Goal: Transaction & Acquisition: Purchase product/service

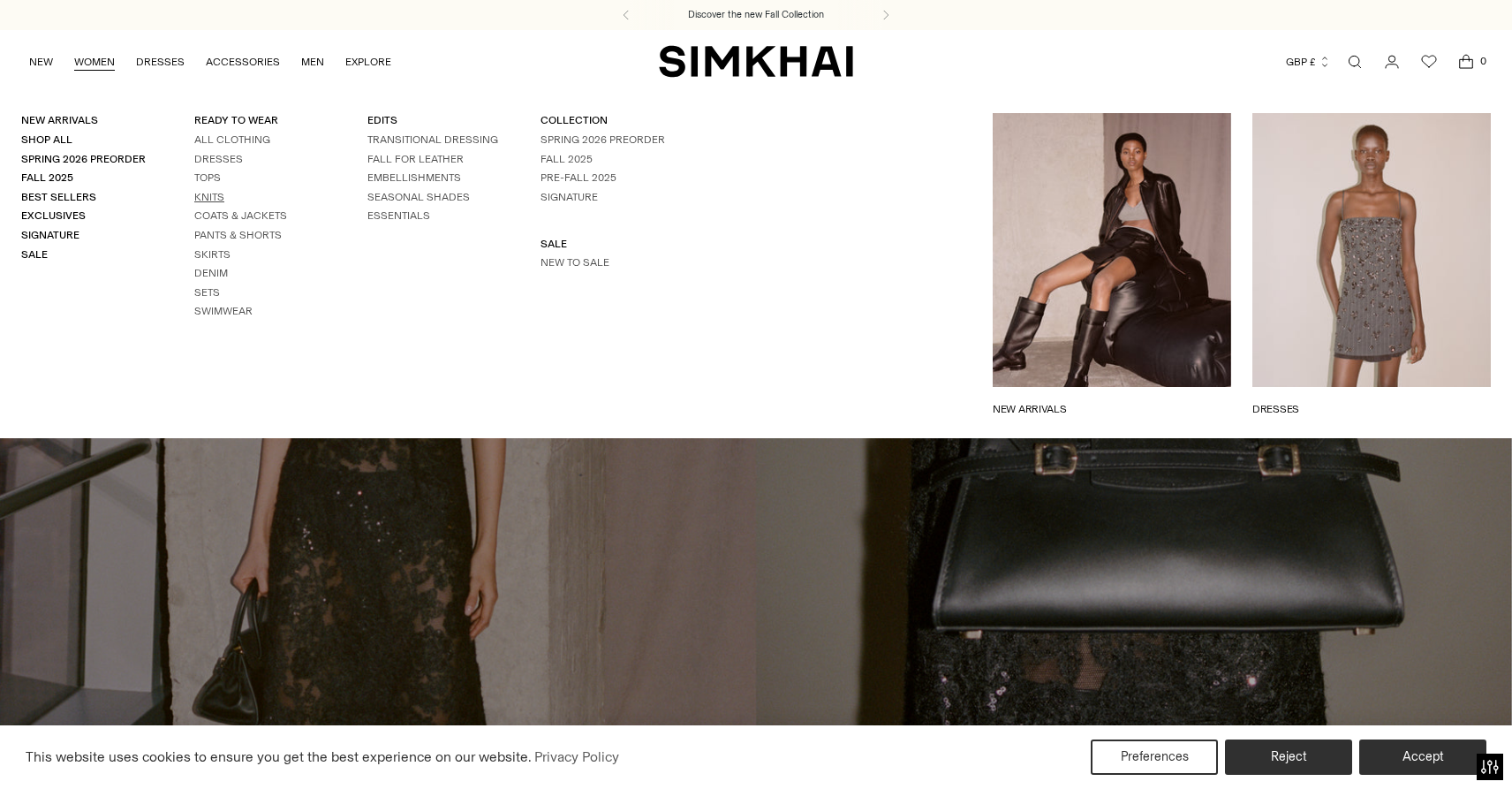
click at [207, 200] on link "Knits" at bounding box center [209, 197] width 30 height 12
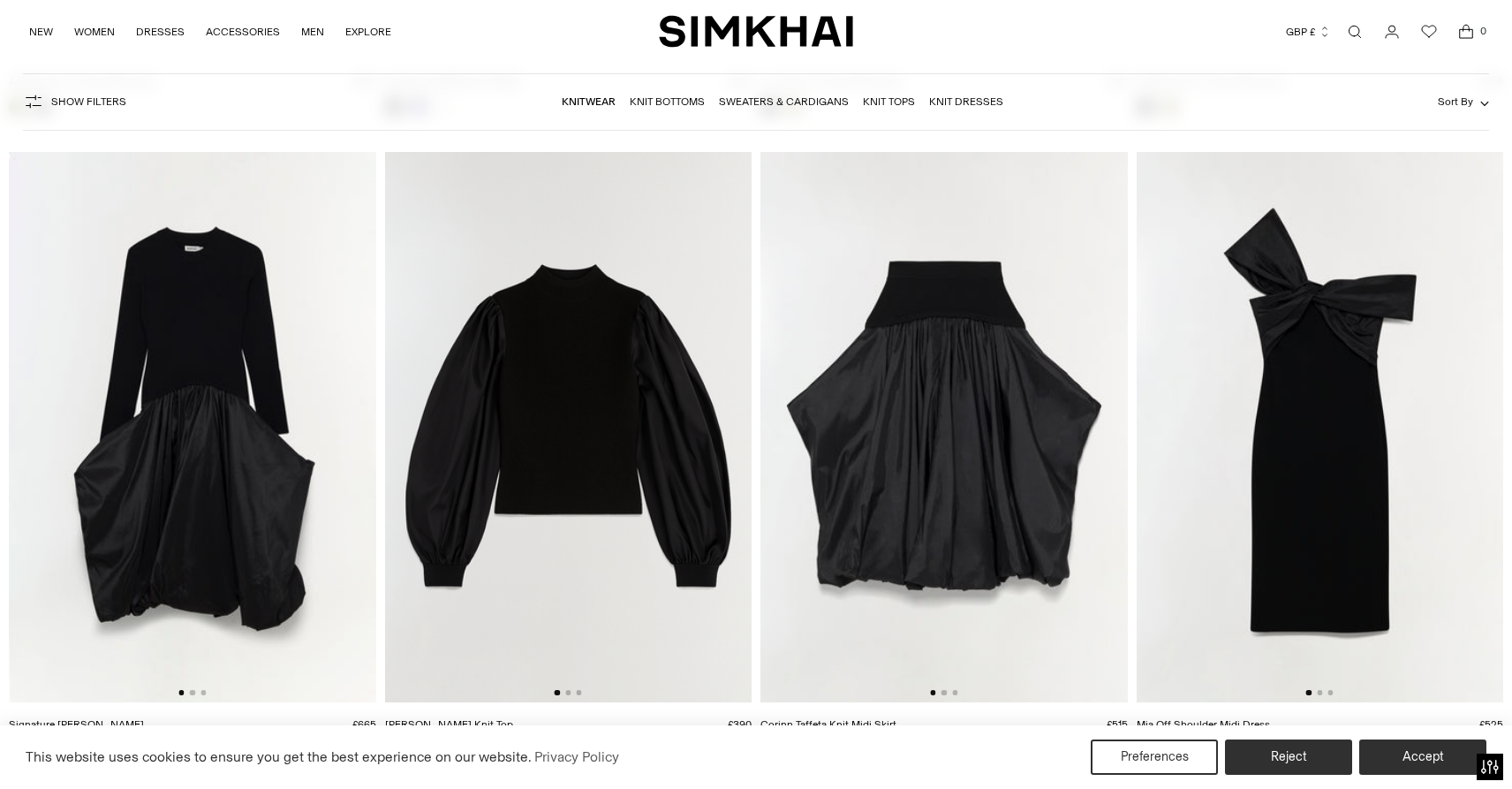
scroll to position [7927, 0]
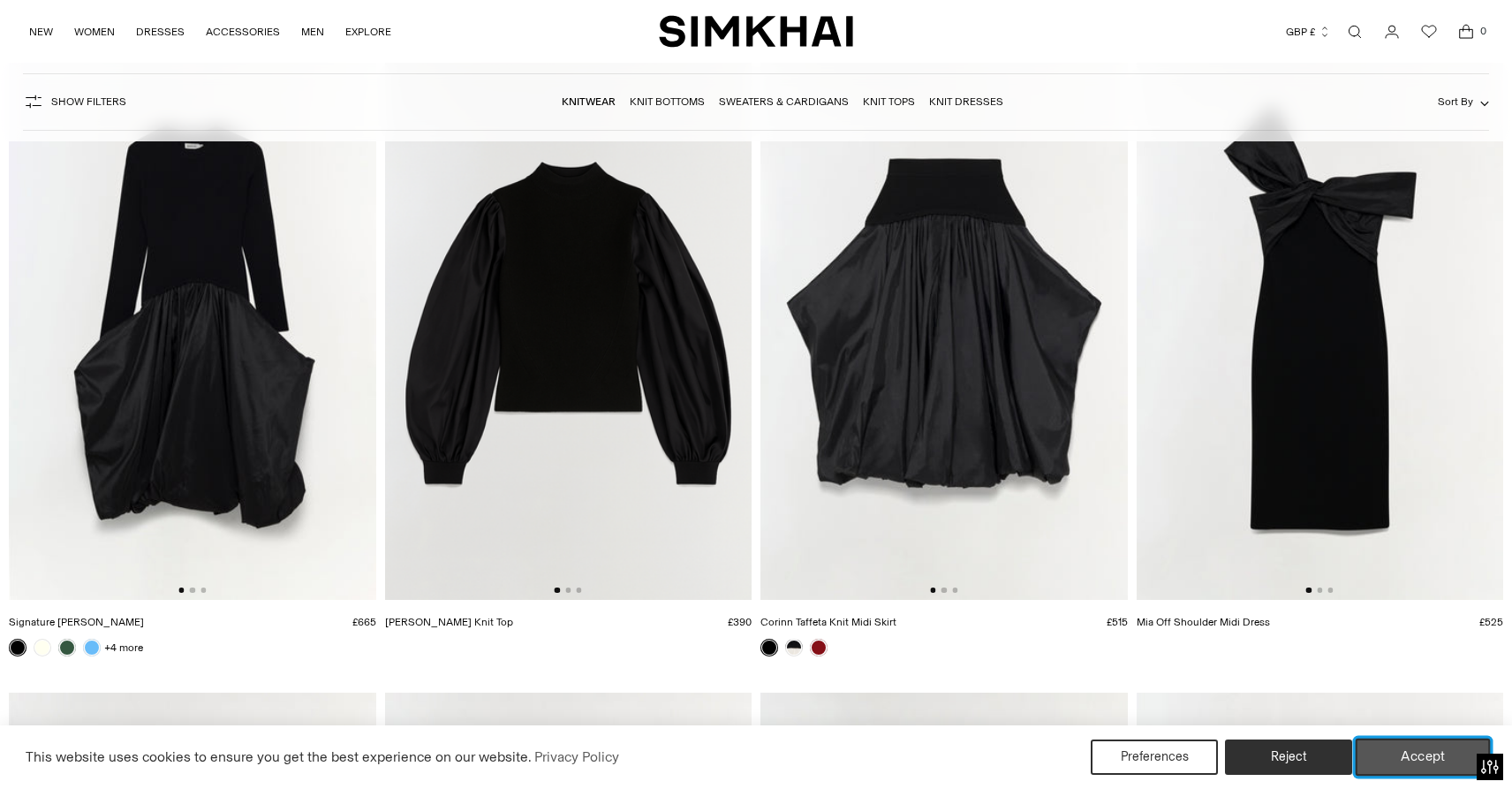
click at [1420, 757] on button "Accept" at bounding box center [1424, 757] width 135 height 37
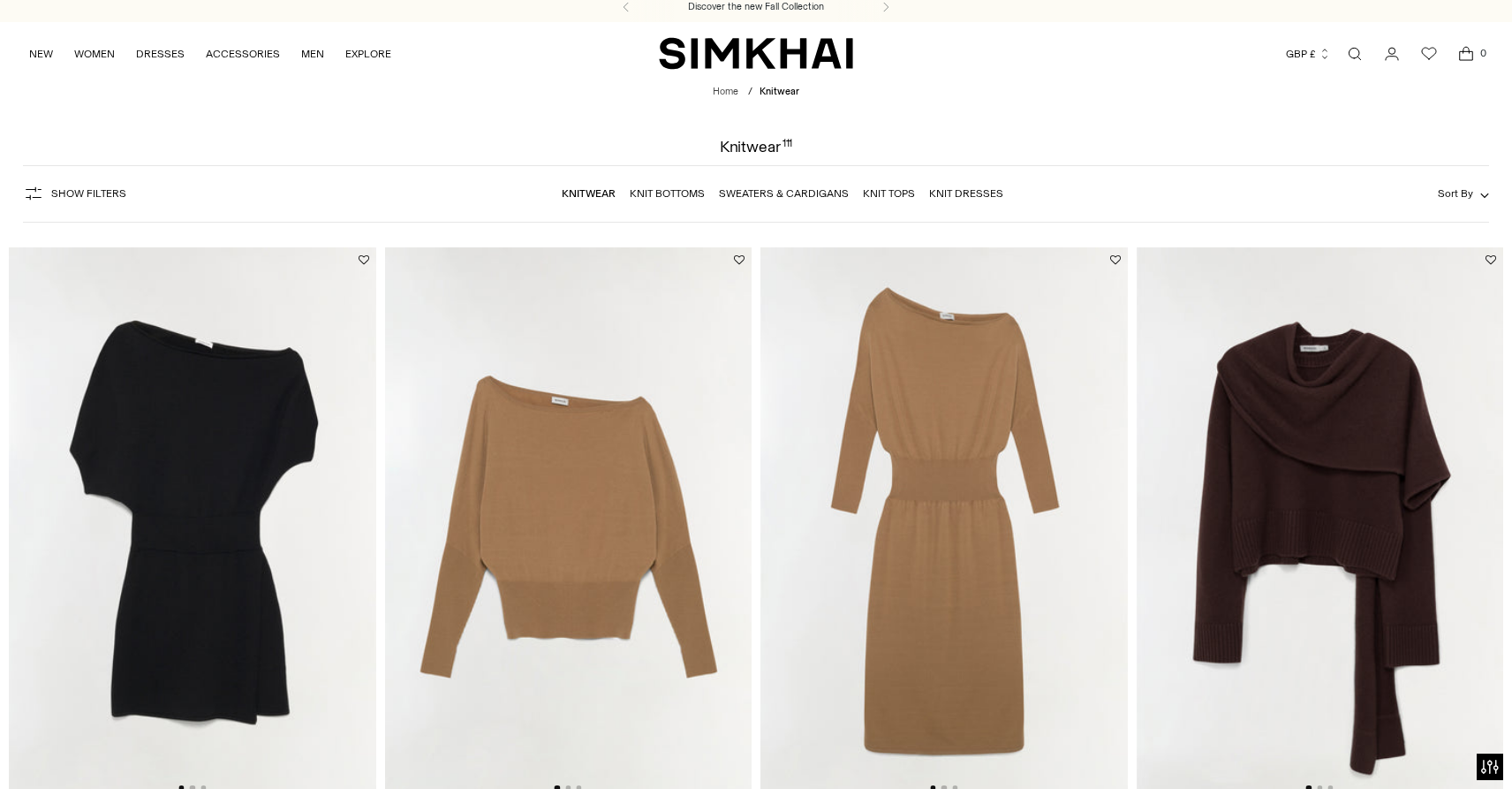
scroll to position [0, 0]
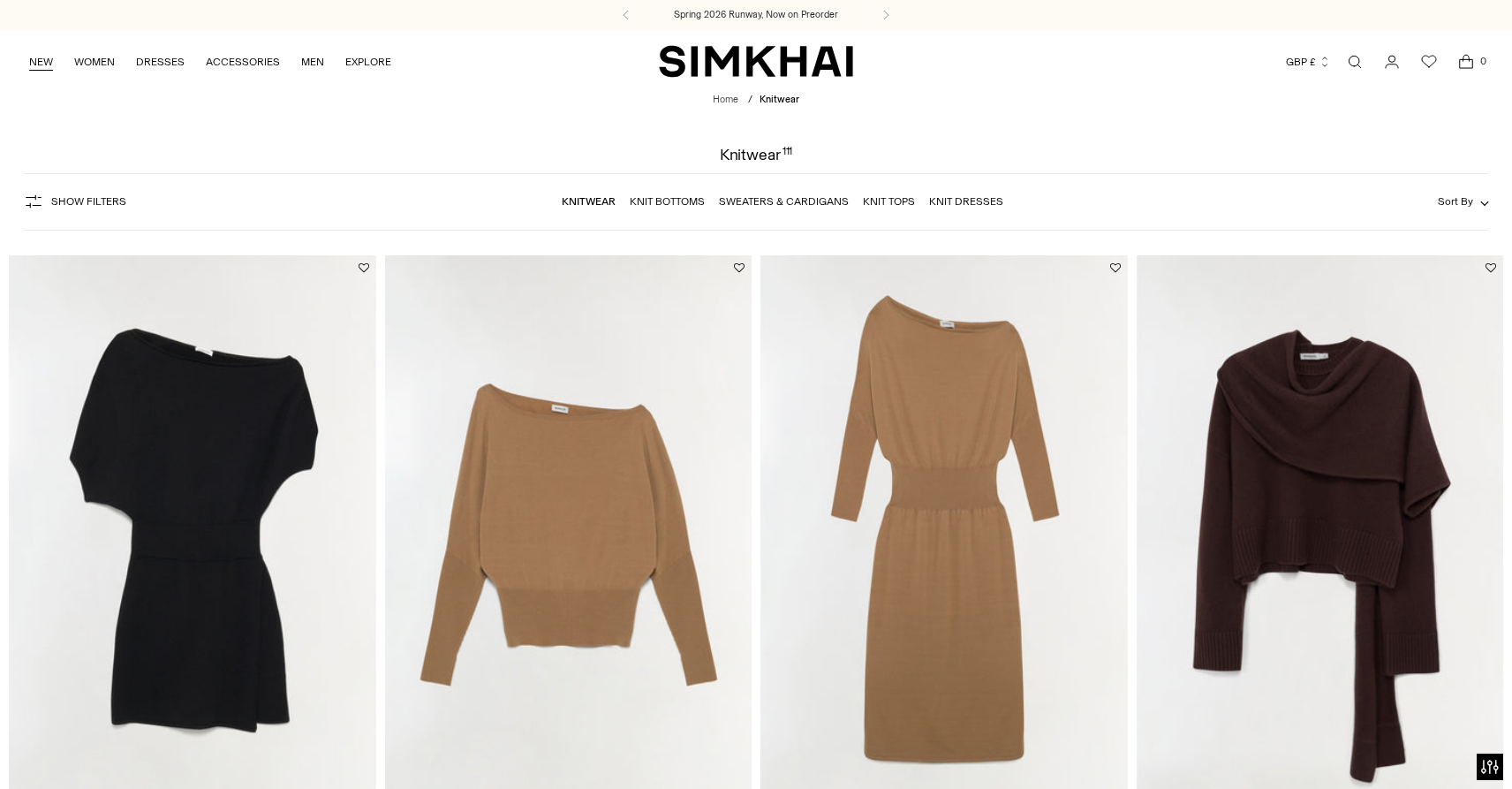
click at [39, 59] on link "NEW" at bounding box center [41, 62] width 24 height 39
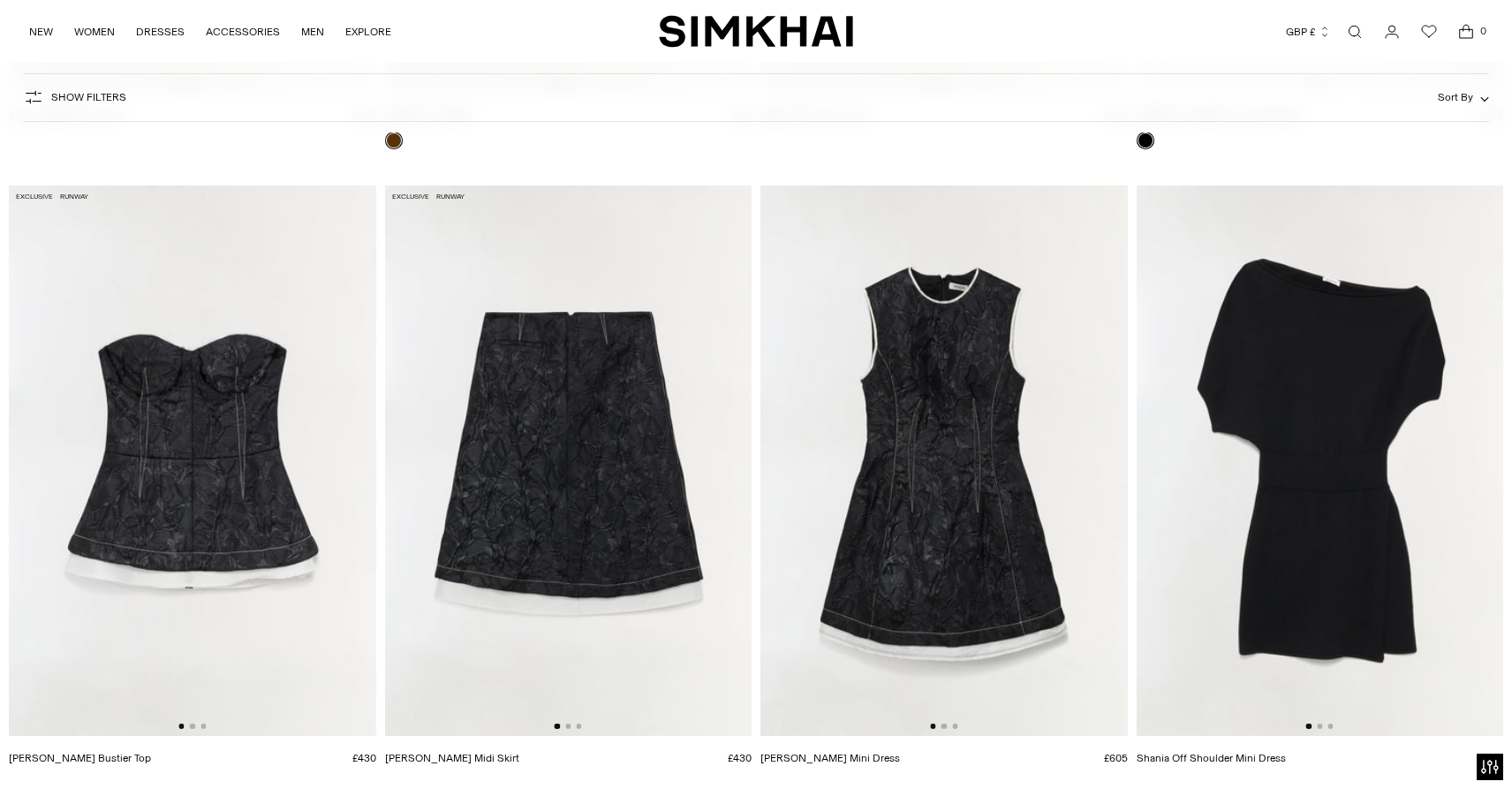
scroll to position [13664, 0]
